Goal: Find specific page/section: Find specific page/section

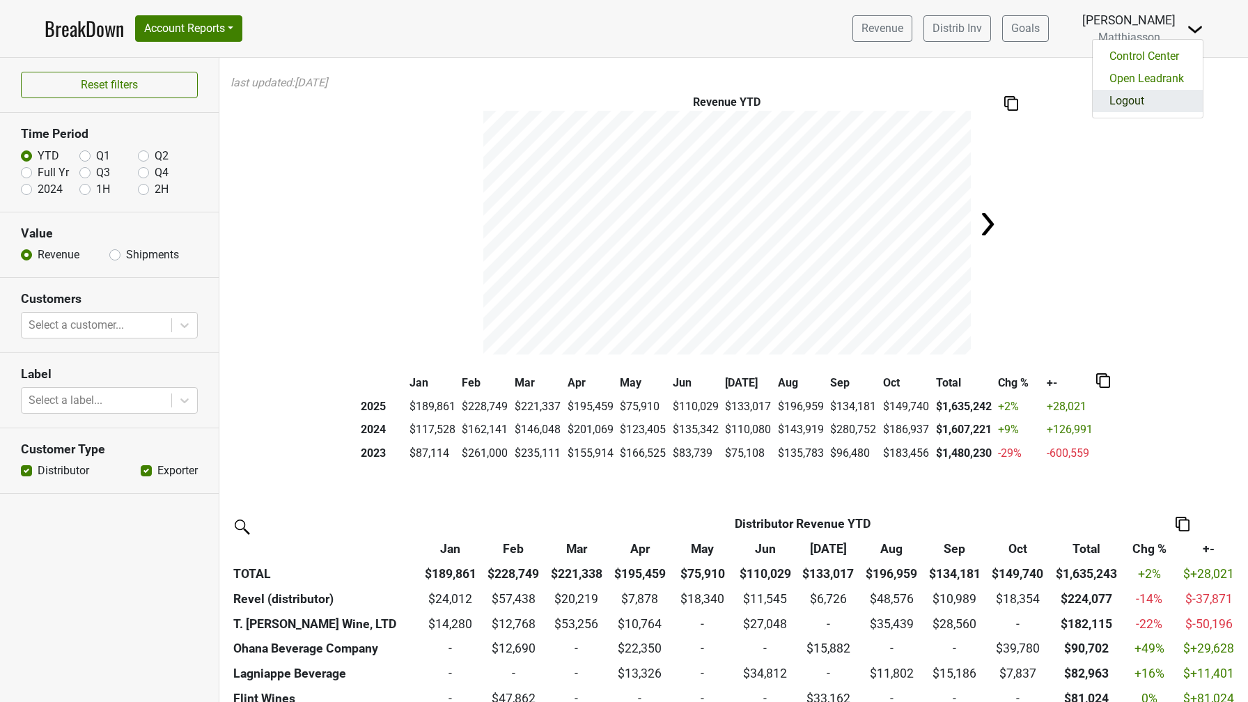
click at [1142, 93] on link "Logout" at bounding box center [1148, 101] width 110 height 22
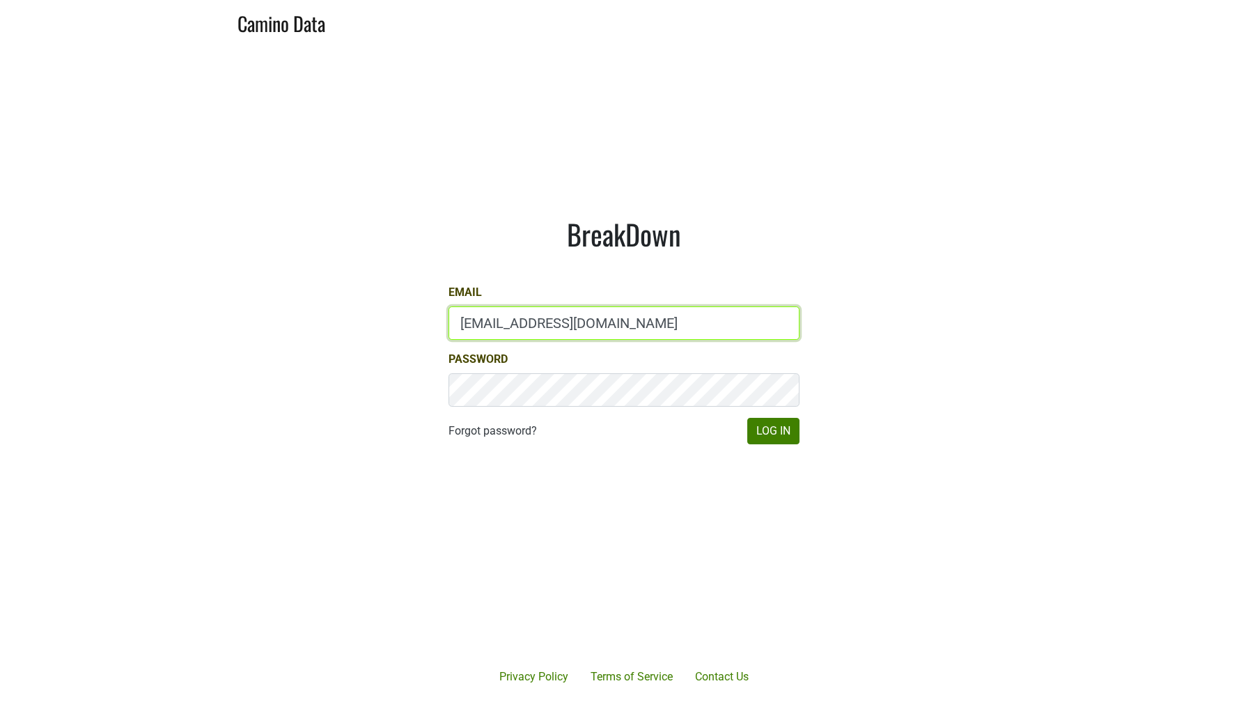
click at [497, 320] on input "mcapista@realmcellars.com" at bounding box center [624, 323] width 351 height 33
type input "drewstapp@jonata.com"
click at [777, 433] on button "Log In" at bounding box center [773, 431] width 52 height 26
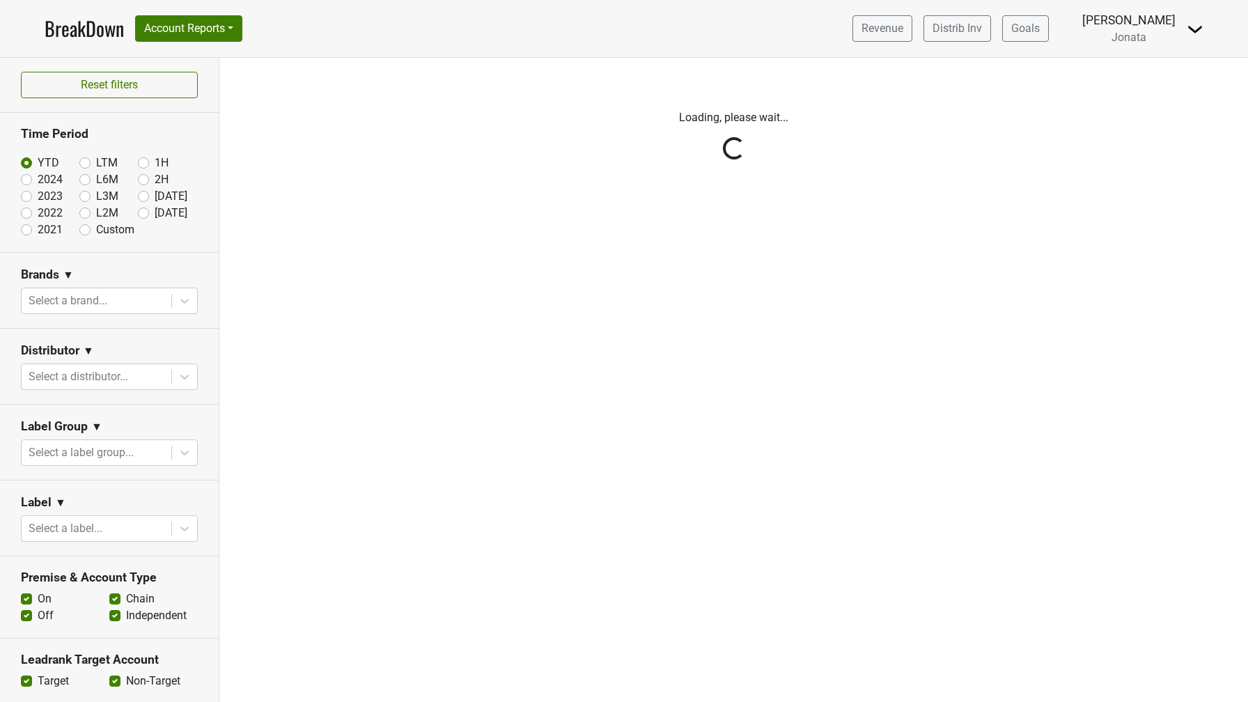
click at [1191, 36] on img at bounding box center [1195, 29] width 17 height 17
click at [1161, 73] on link "Open Leadrank" at bounding box center [1148, 79] width 110 height 22
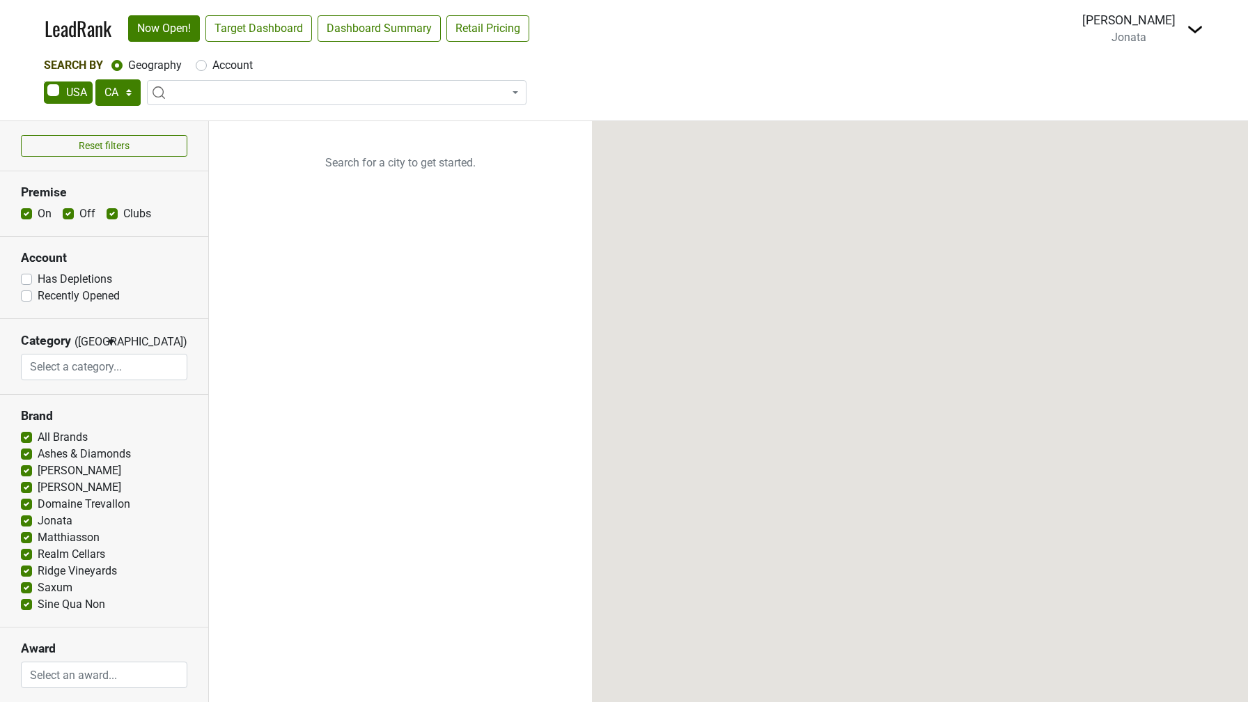
select select "CA"
select select
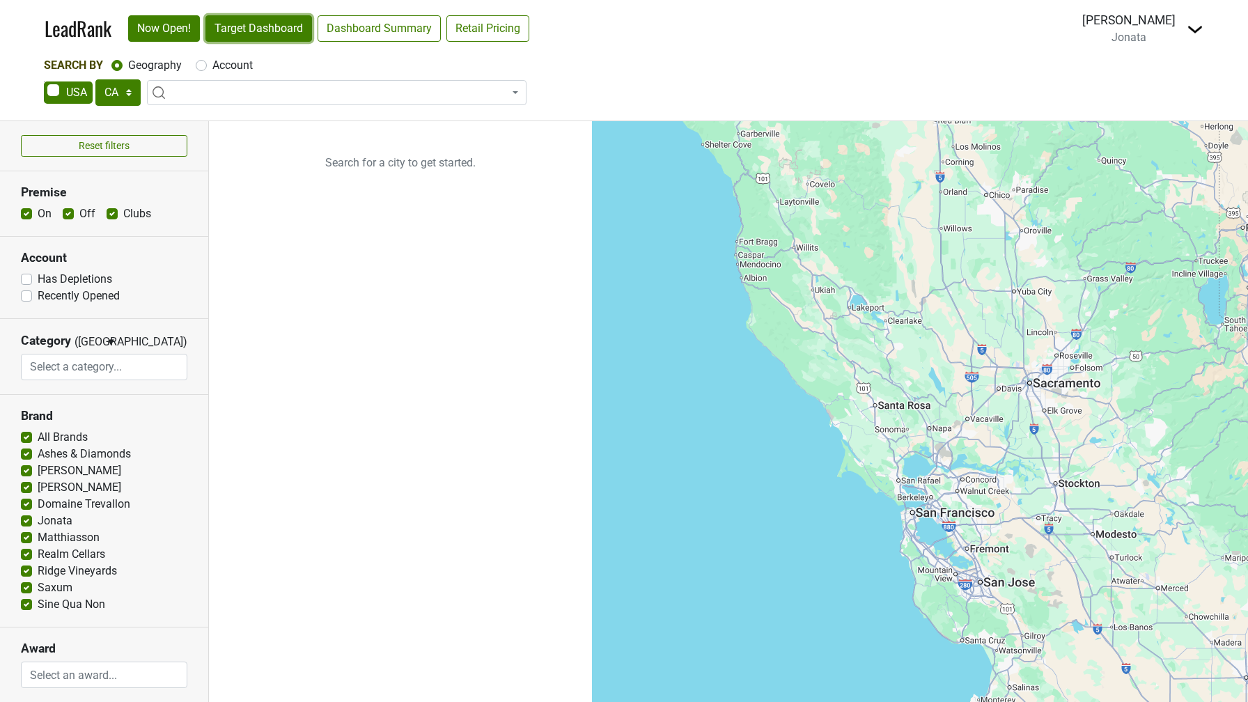
click at [269, 30] on link "Target Dashboard" at bounding box center [259, 28] width 107 height 26
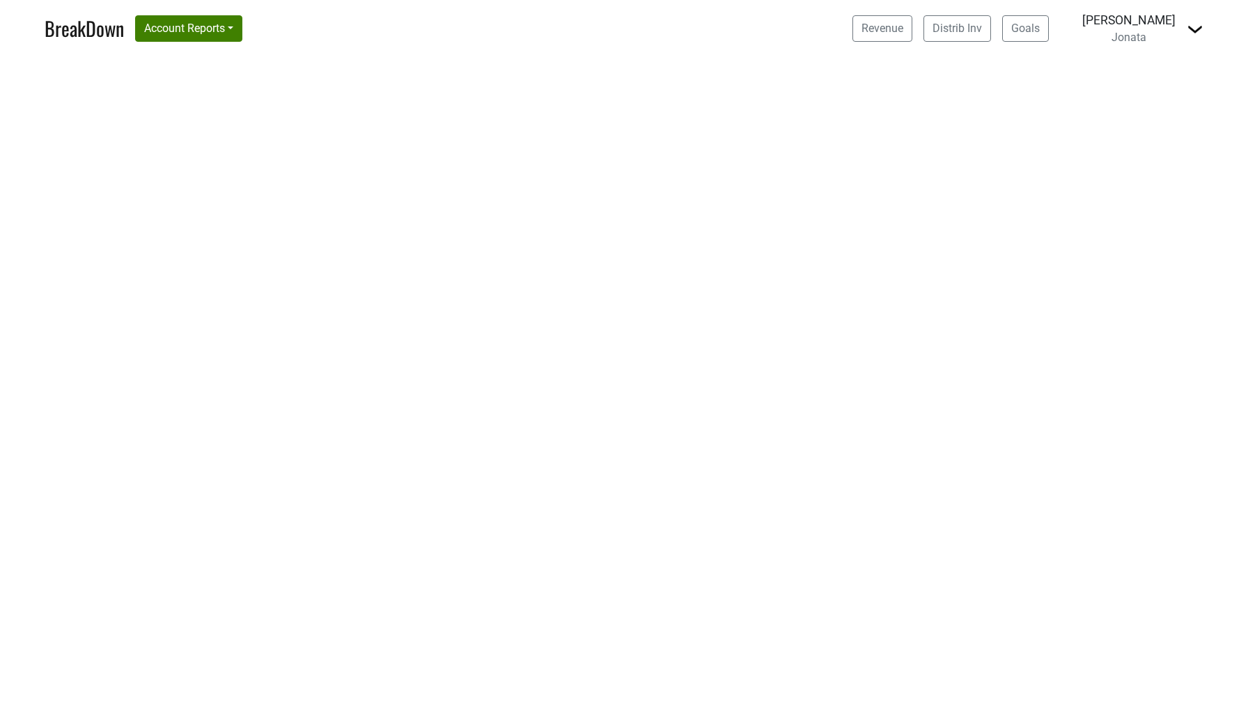
select select "CA"
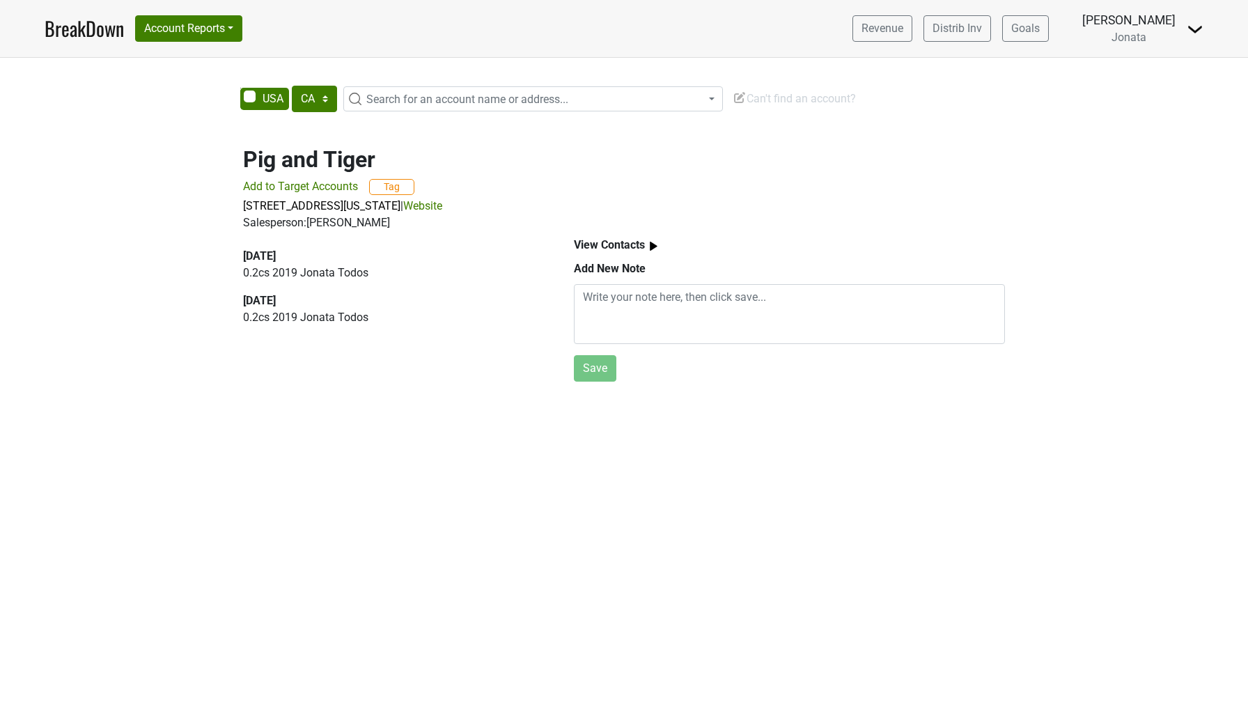
click at [442, 204] on link "Website" at bounding box center [422, 205] width 39 height 13
